Goal: Check status: Check status

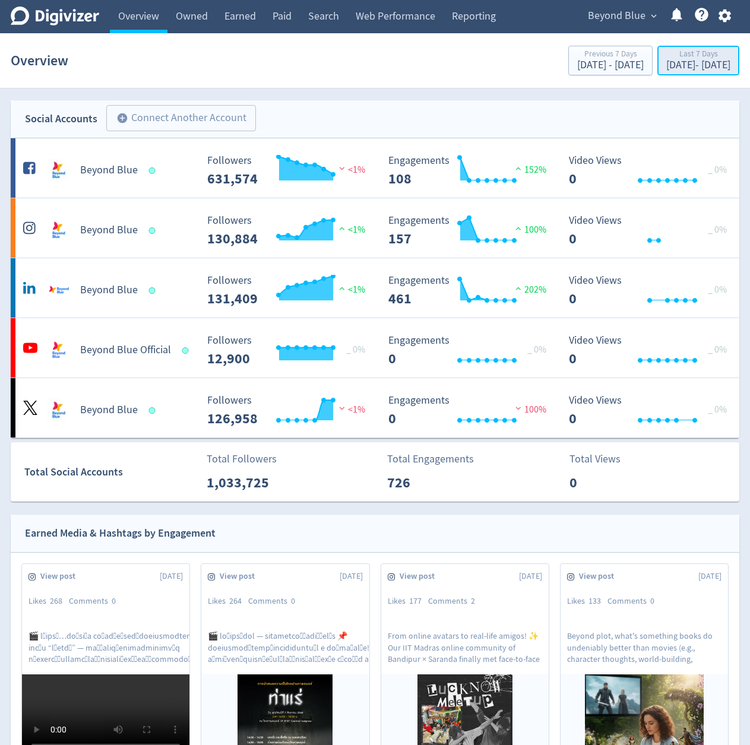
click at [666, 65] on div "[DATE] - [DATE]" at bounding box center [698, 65] width 64 height 11
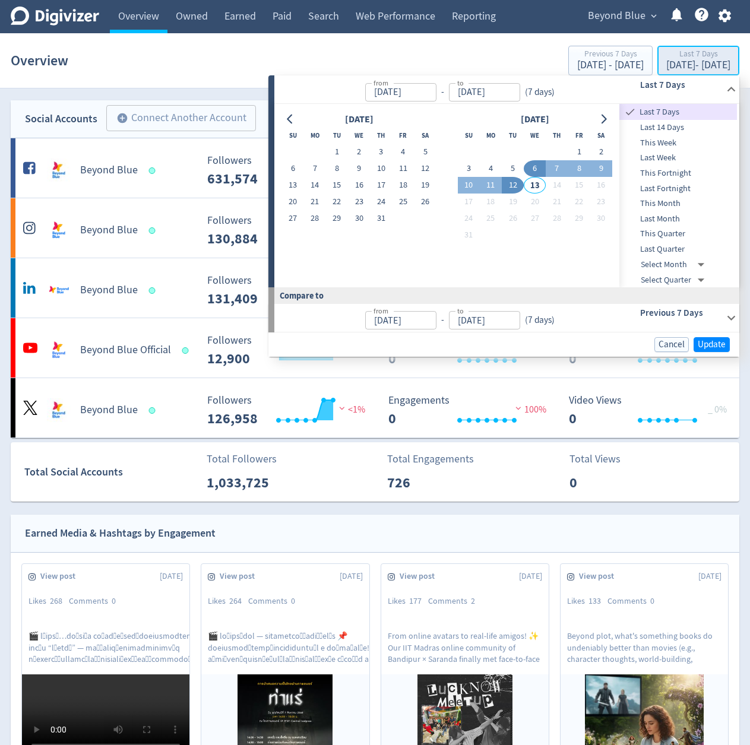
type input "[DATE]"
click at [712, 344] on span "Update" at bounding box center [712, 344] width 28 height 9
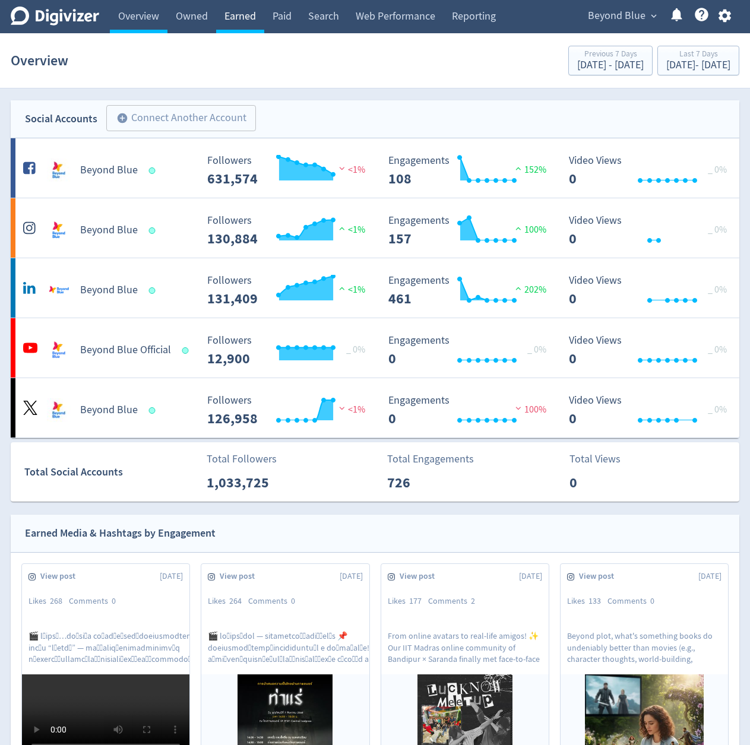
click at [245, 20] on link "Earned" at bounding box center [240, 16] width 48 height 33
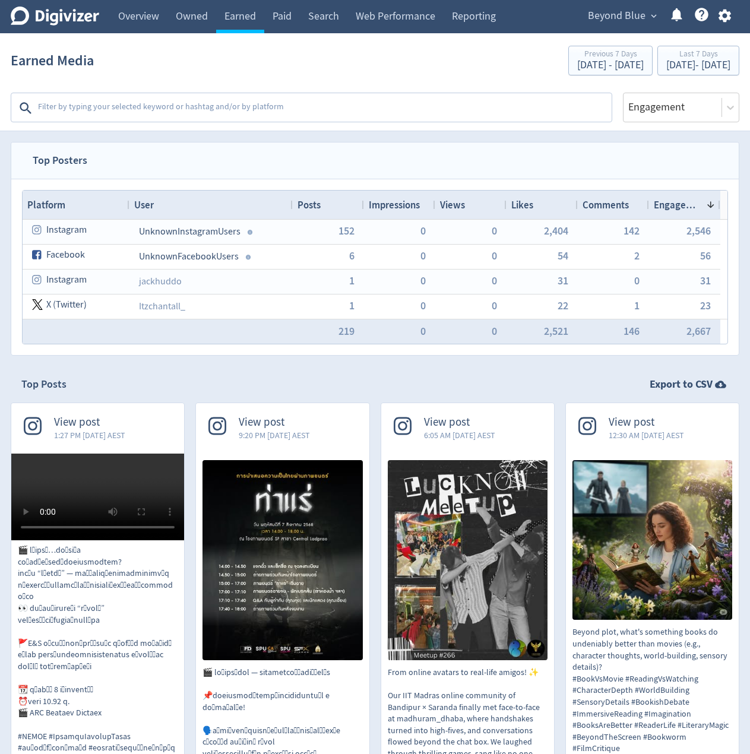
click at [169, 115] on textarea at bounding box center [324, 108] width 574 height 24
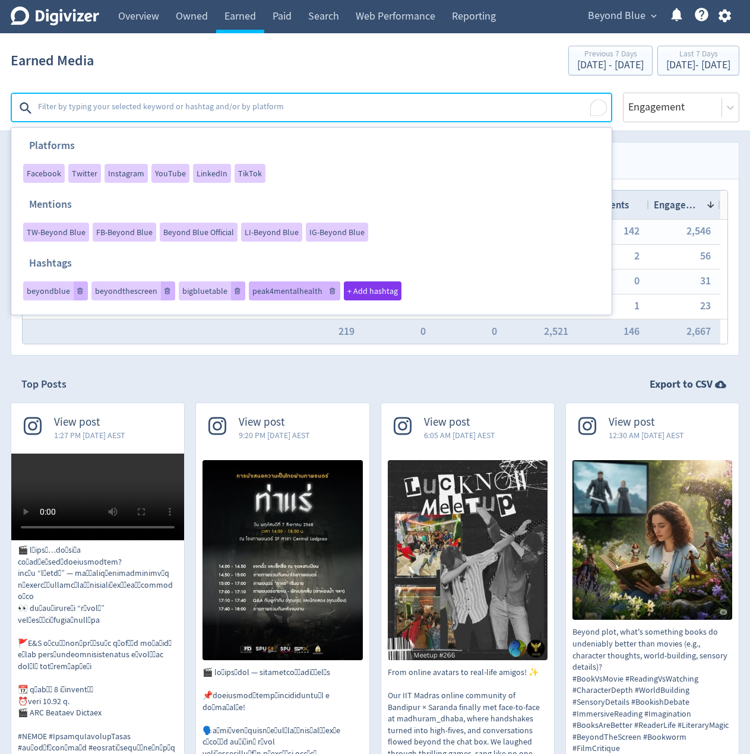
click at [275, 301] on div "peak4mentalhealth" at bounding box center [294, 291] width 91 height 19
